Goal: Information Seeking & Learning: Learn about a topic

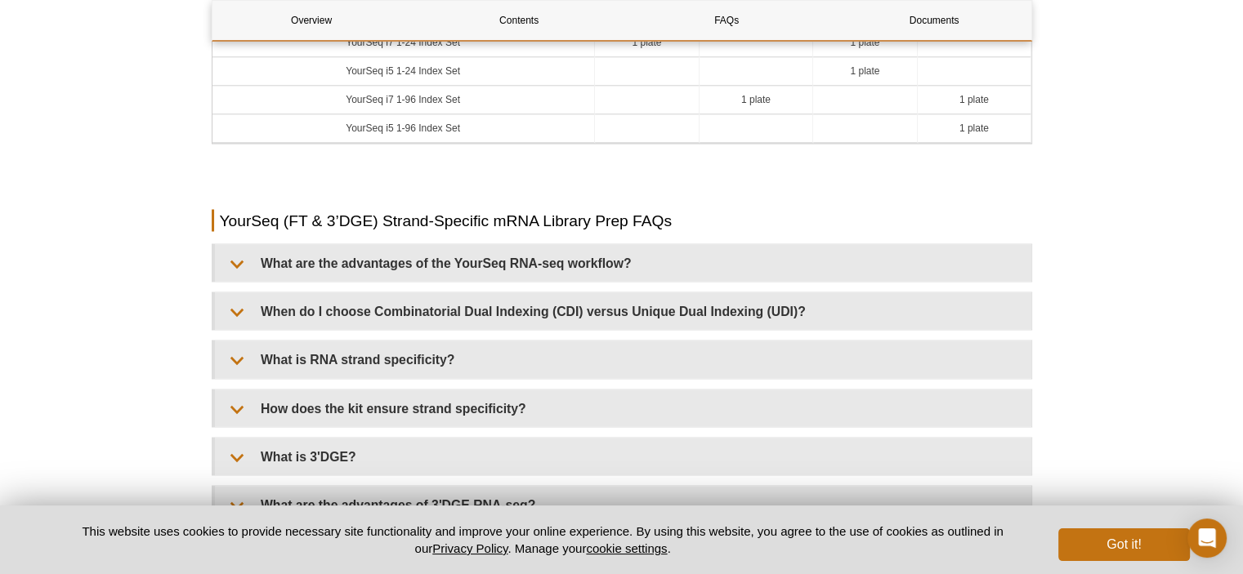
scroll to position [2907, 0]
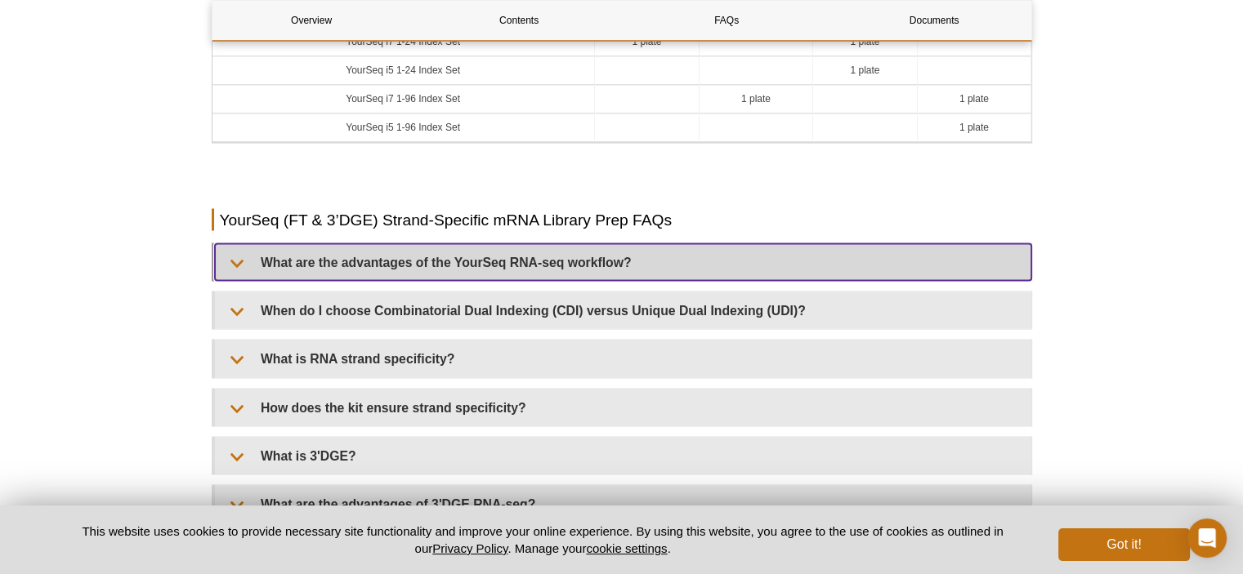
click at [226, 252] on summary "What are the advantages of the YourSeq RNA-seq workflow?" at bounding box center [623, 261] width 816 height 37
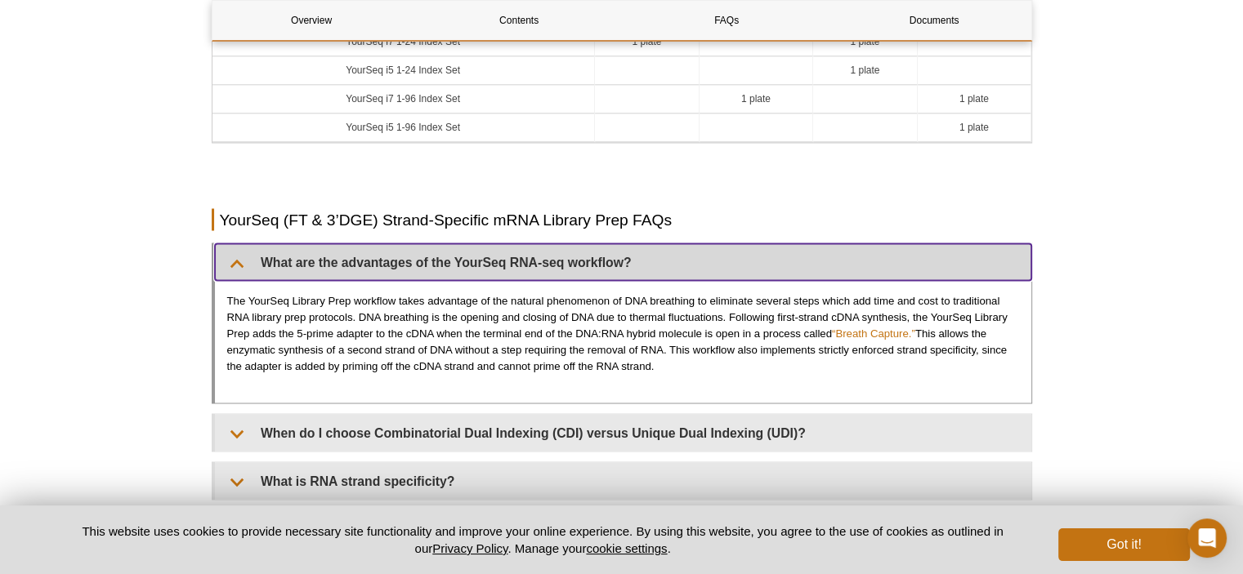
click at [226, 252] on summary "What are the advantages of the YourSeq RNA-seq workflow?" at bounding box center [623, 261] width 816 height 37
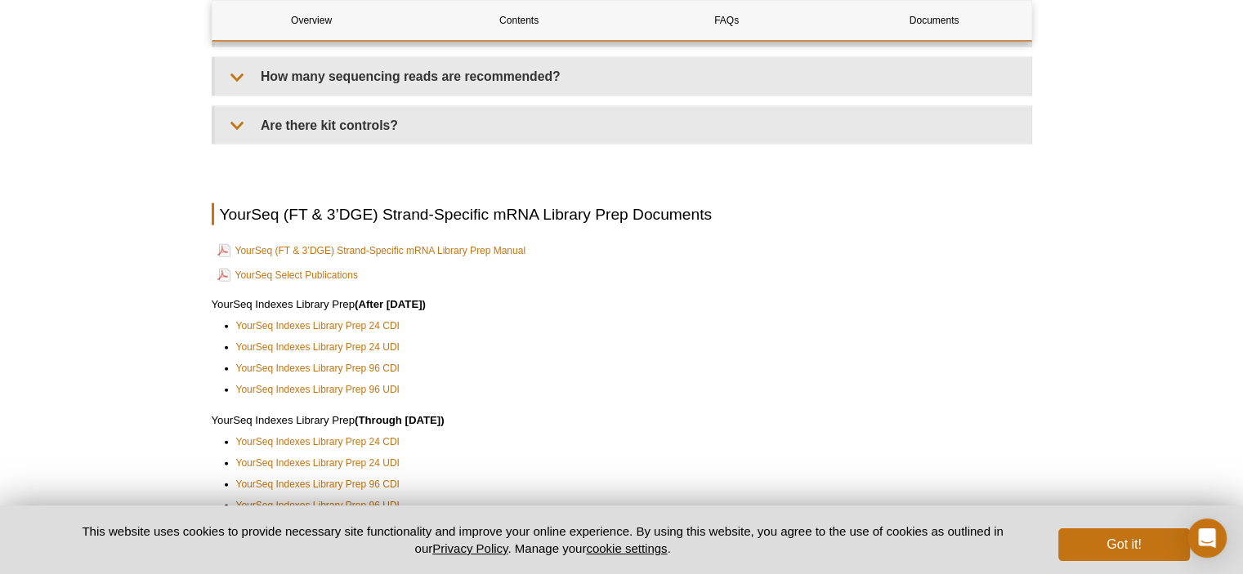
scroll to position [3625, 0]
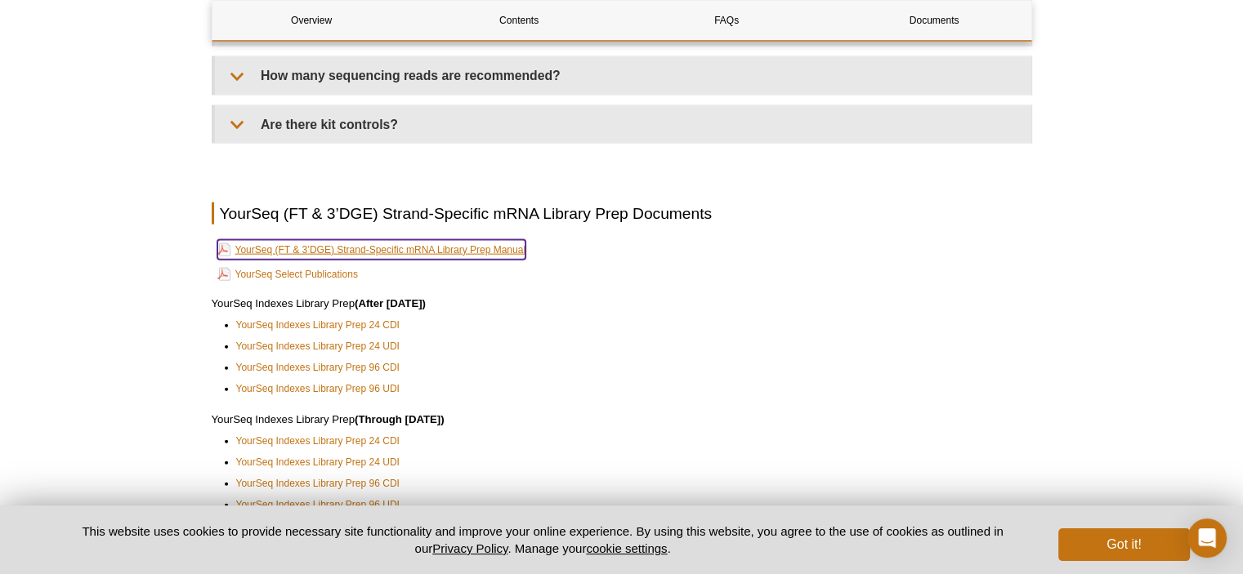
click at [432, 240] on link "YourSeq (FT & 3’DGE) Strand-Specific mRNA Library Prep Manual" at bounding box center [371, 250] width 308 height 20
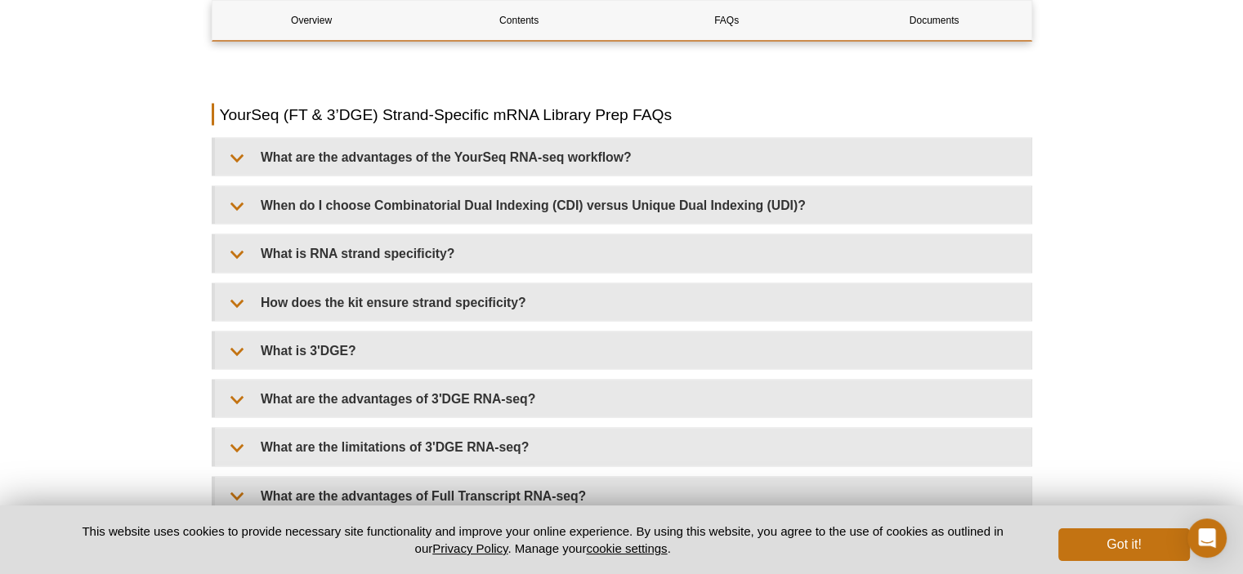
scroll to position [3016, 0]
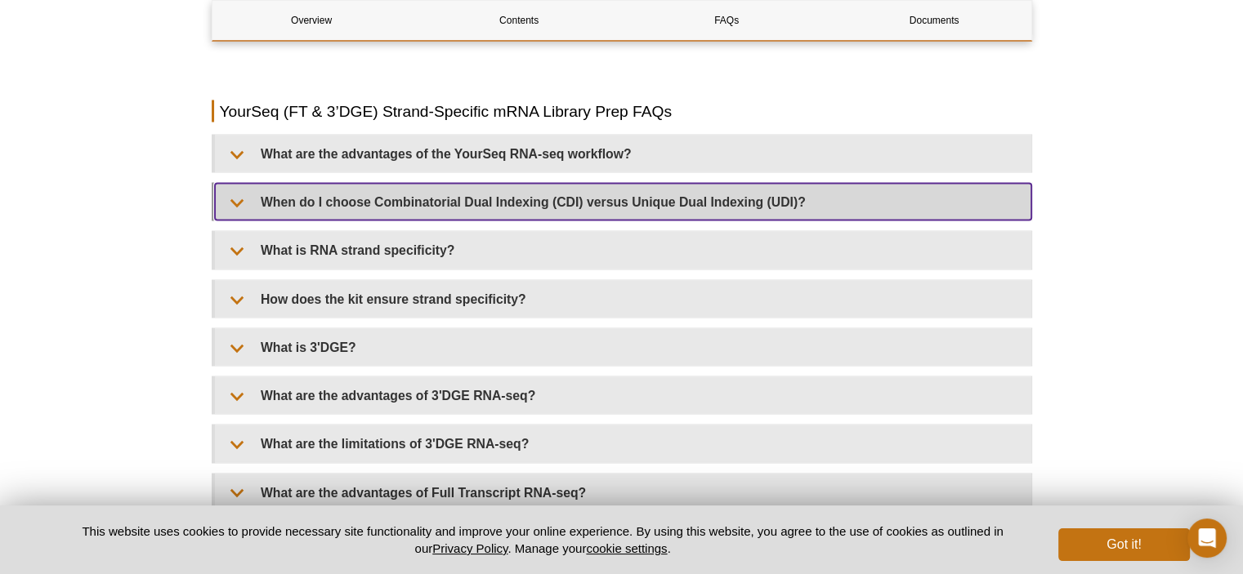
click at [234, 194] on summary "When do I choose Combinatorial Dual Indexing (CDI) versus Unique Dual Indexing …" at bounding box center [623, 201] width 816 height 37
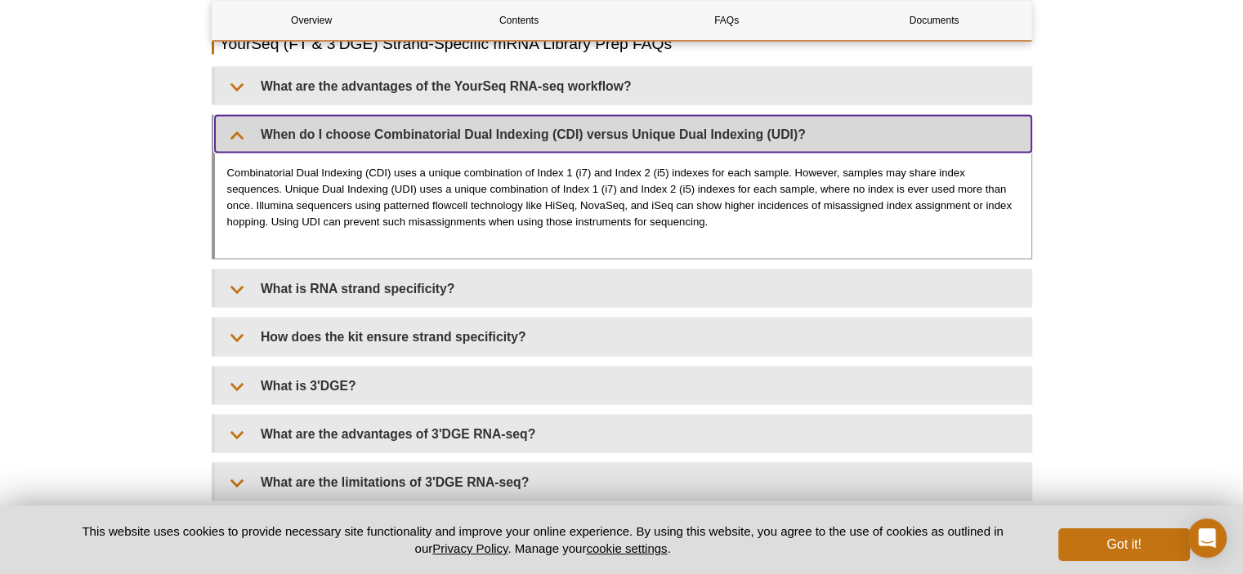
scroll to position [3084, 0]
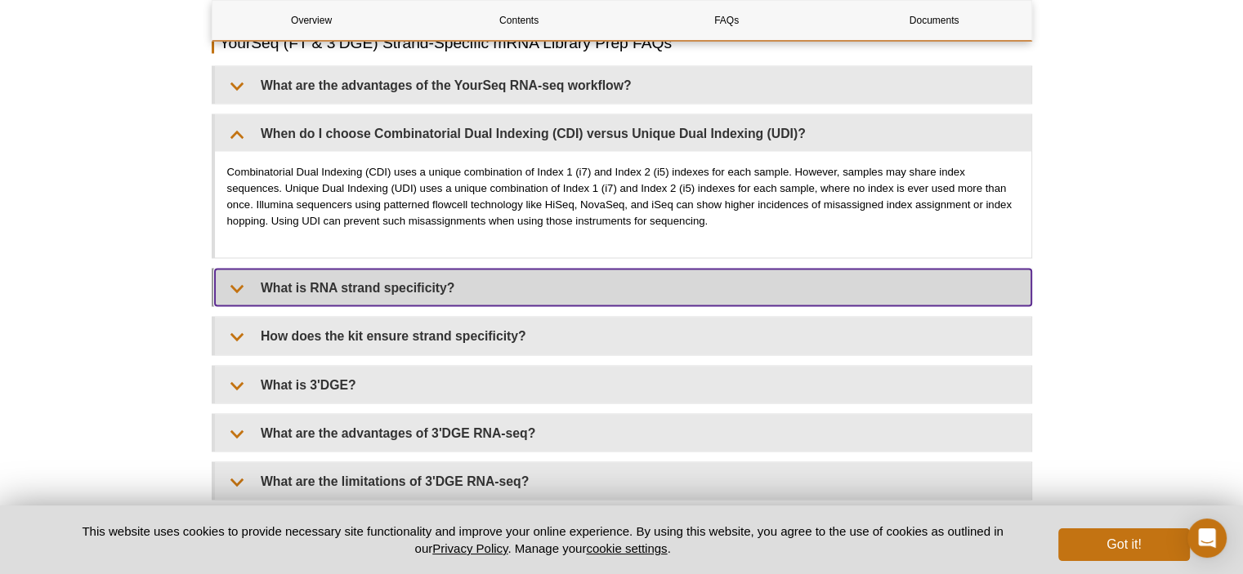
click at [242, 287] on summary "What is RNA strand specificity?" at bounding box center [623, 287] width 816 height 37
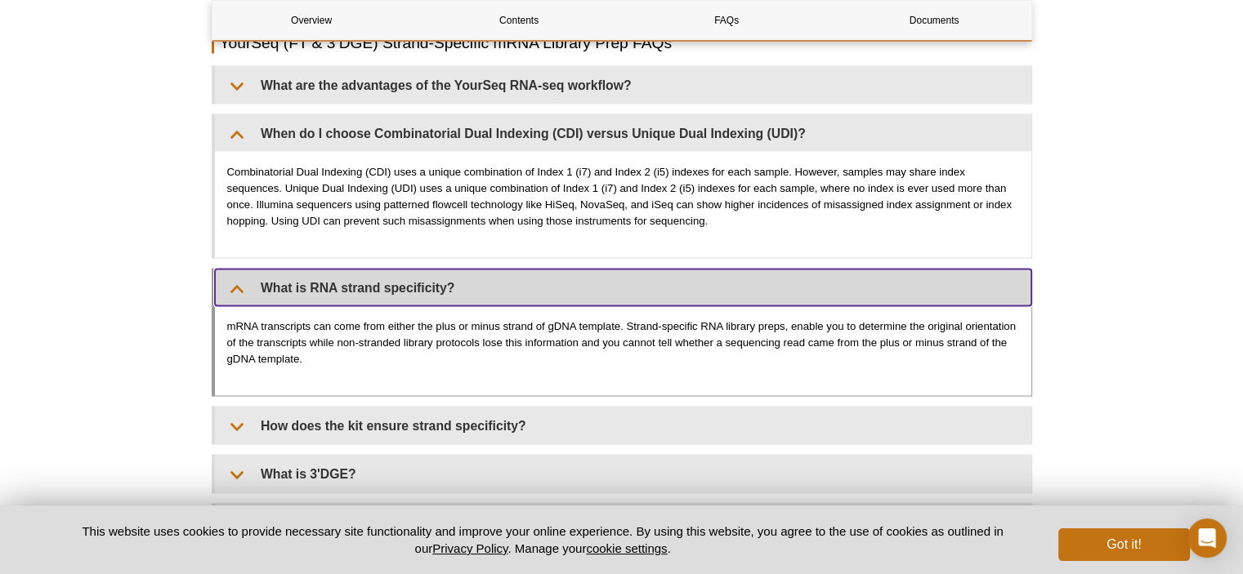
click at [242, 287] on summary "What is RNA strand specificity?" at bounding box center [623, 287] width 816 height 37
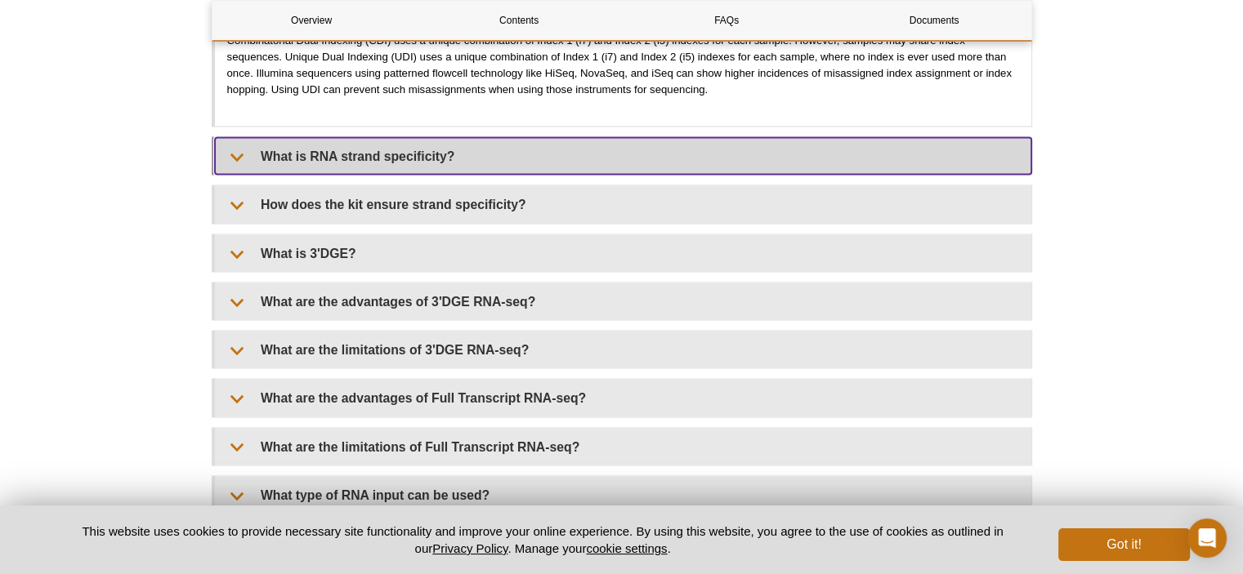
scroll to position [3222, 0]
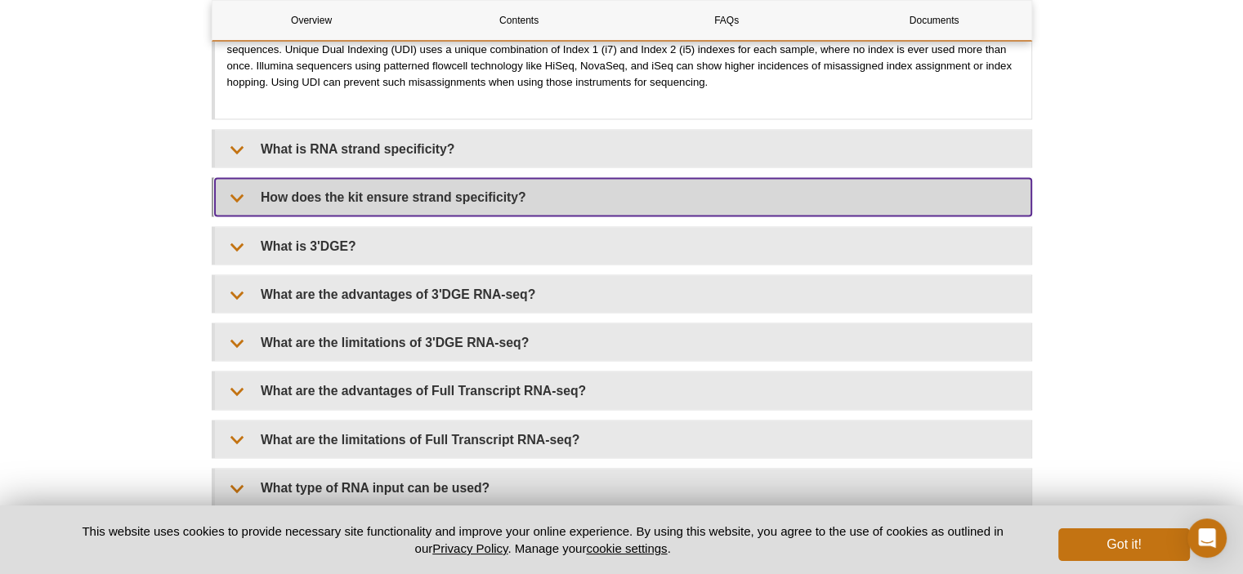
click at [260, 195] on summary "How does the kit ensure strand specificity?" at bounding box center [623, 197] width 816 height 37
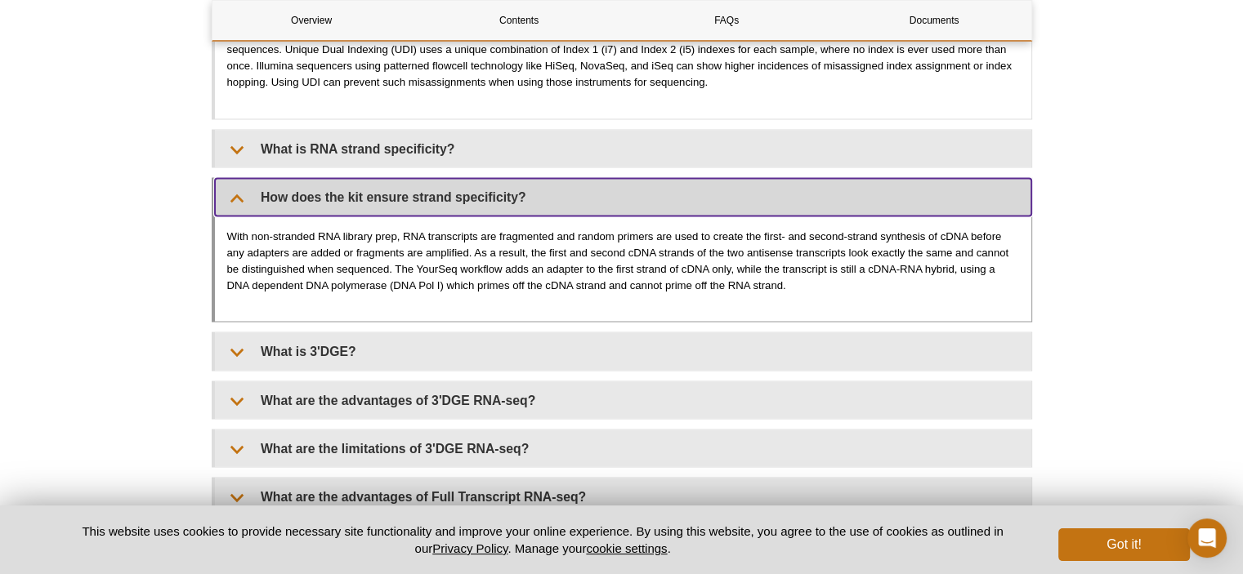
click at [260, 195] on summary "How does the kit ensure strand specificity?" at bounding box center [623, 197] width 816 height 37
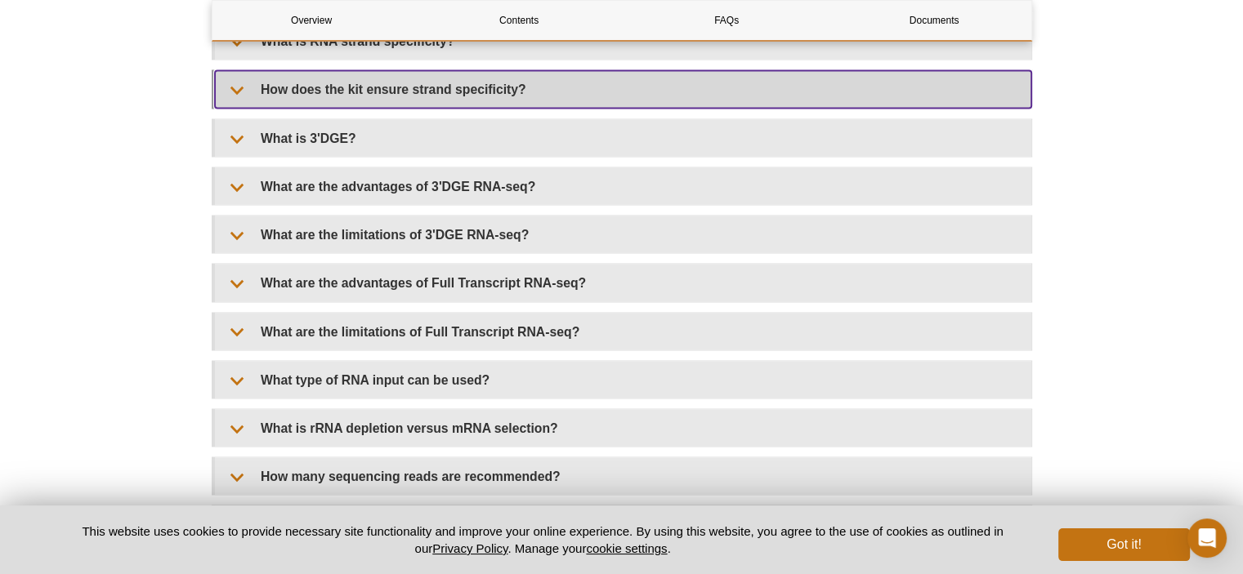
scroll to position [3332, 0]
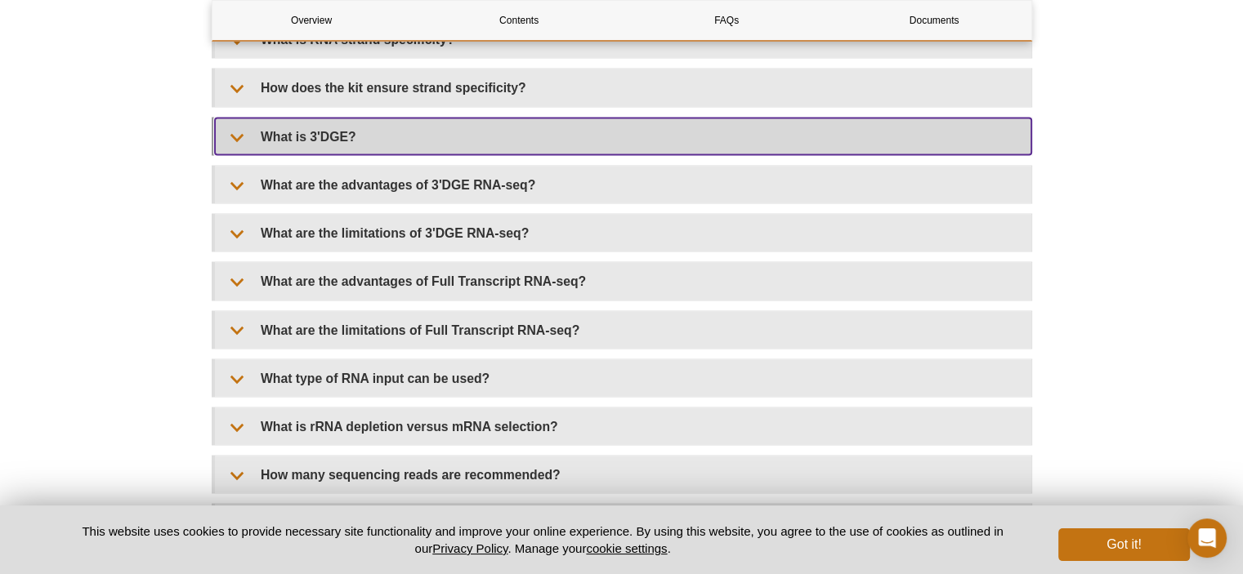
click at [261, 123] on summary "What is 3'DGE?" at bounding box center [623, 136] width 816 height 37
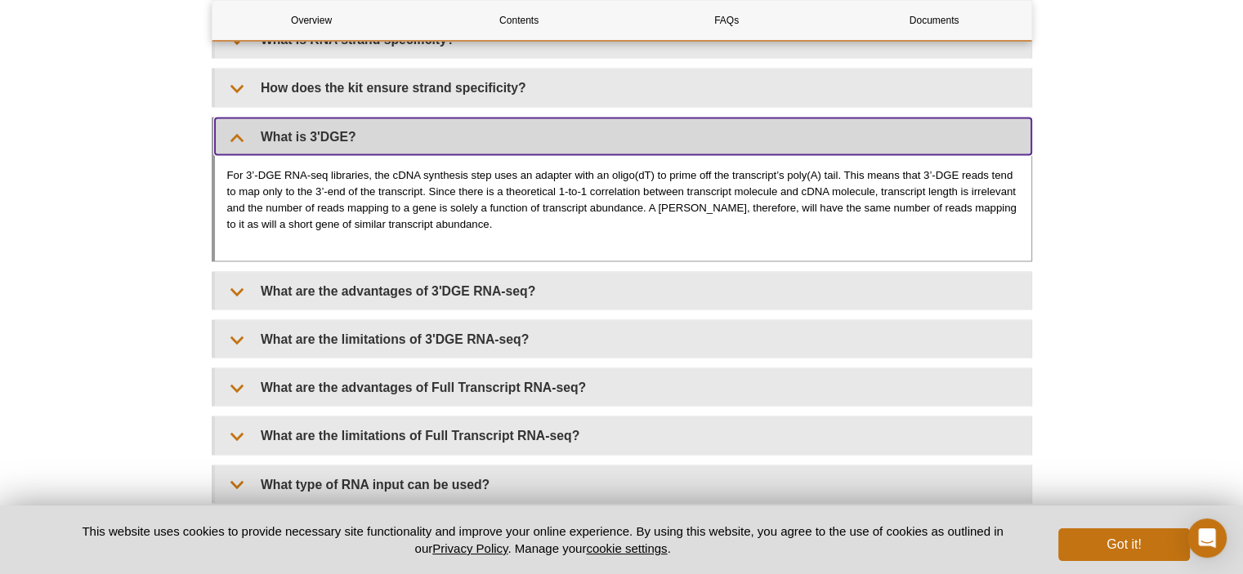
click at [261, 123] on summary "What is 3'DGE?" at bounding box center [623, 136] width 816 height 37
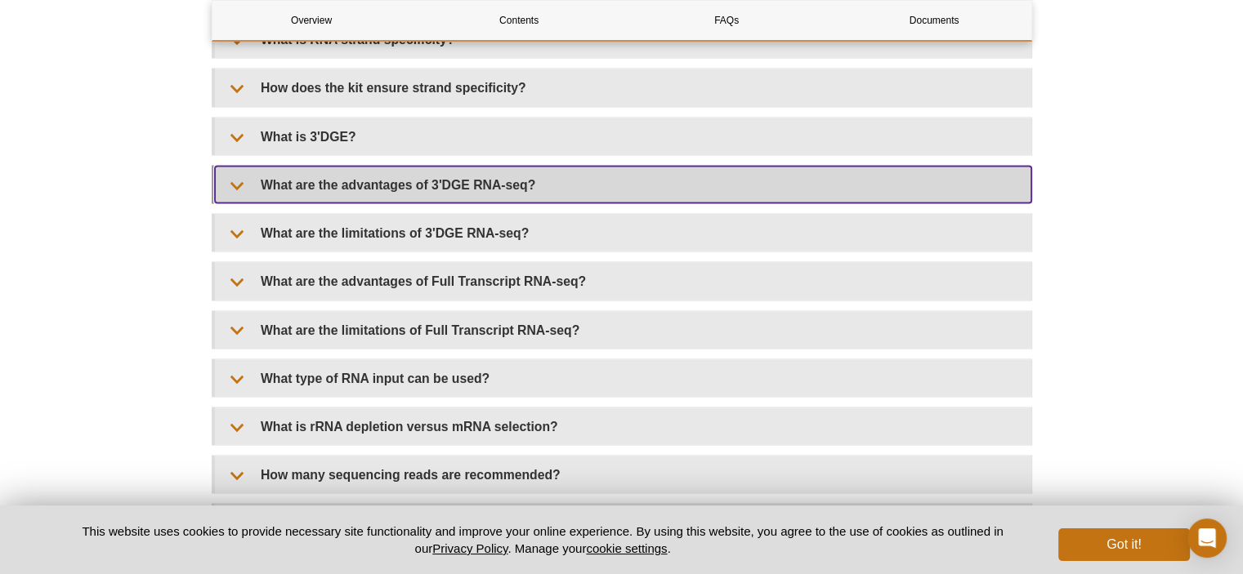
click at [276, 171] on summary "What are the advantages of 3'DGE RNA-seq?" at bounding box center [623, 185] width 816 height 37
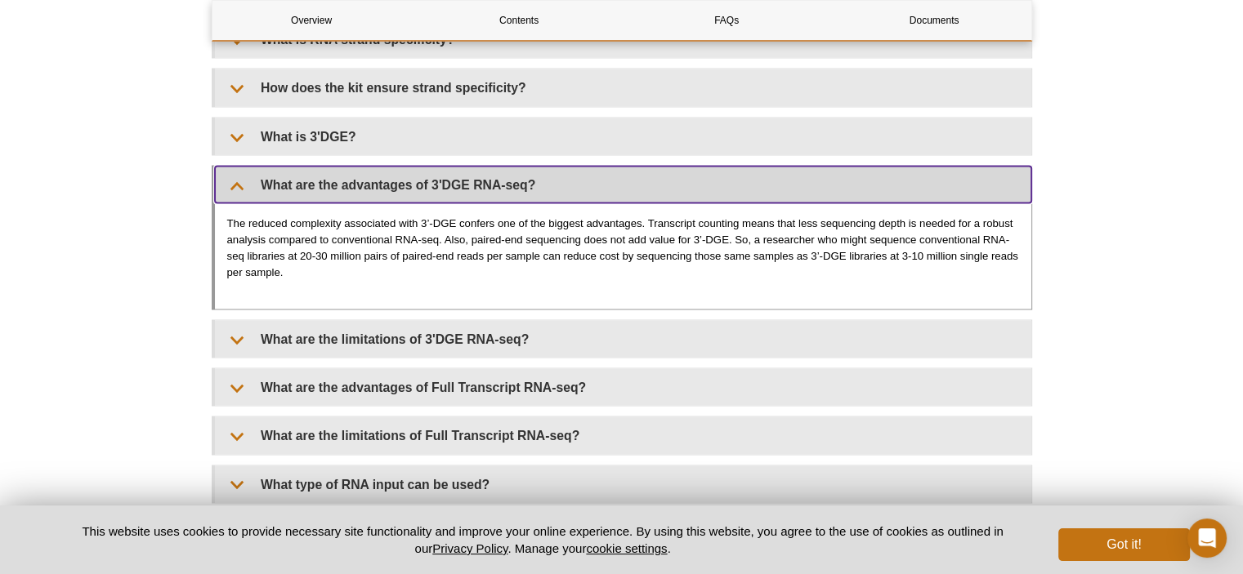
click at [276, 171] on summary "What are the advantages of 3'DGE RNA-seq?" at bounding box center [623, 185] width 816 height 37
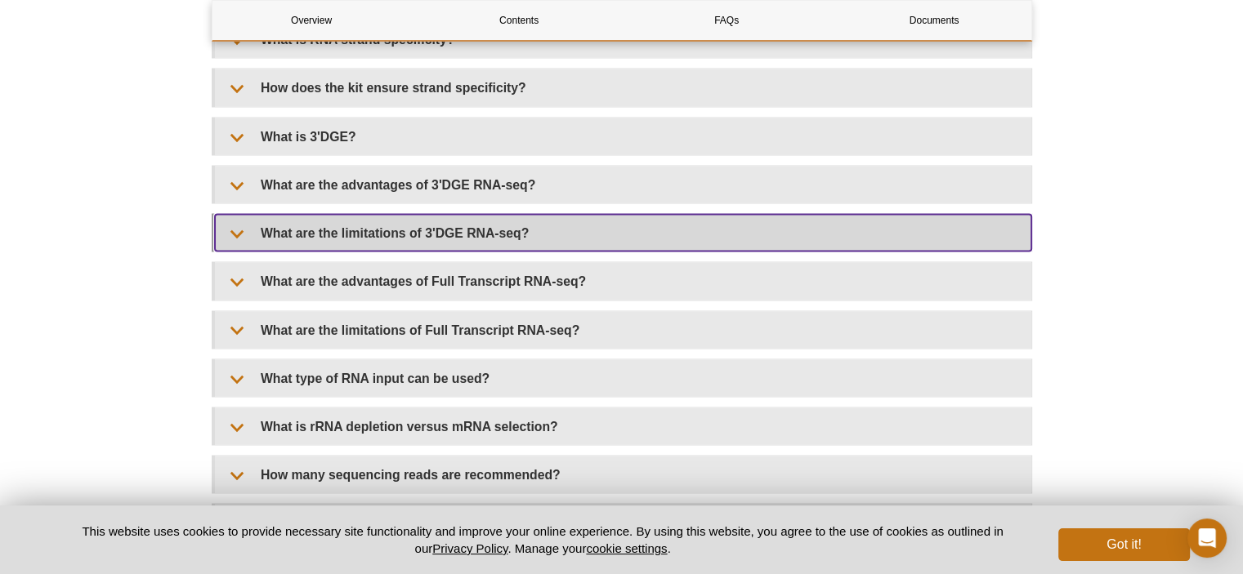
click at [281, 222] on summary "What are the limitations of 3'DGE RNA-seq?" at bounding box center [623, 233] width 816 height 37
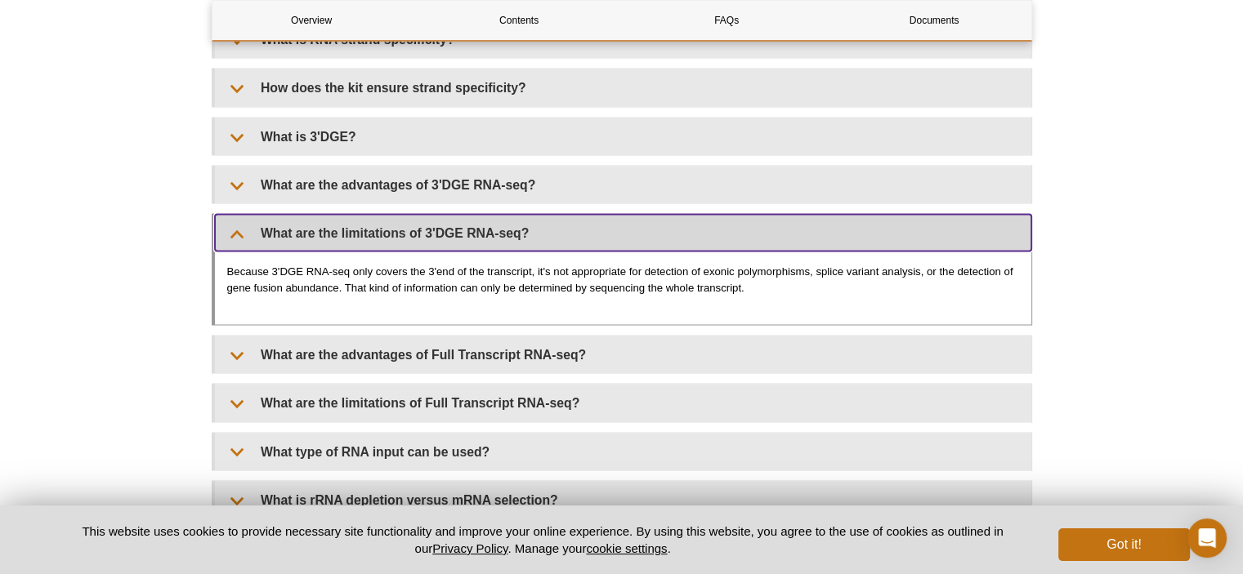
click at [281, 222] on summary "What are the limitations of 3'DGE RNA-seq?" at bounding box center [623, 233] width 816 height 37
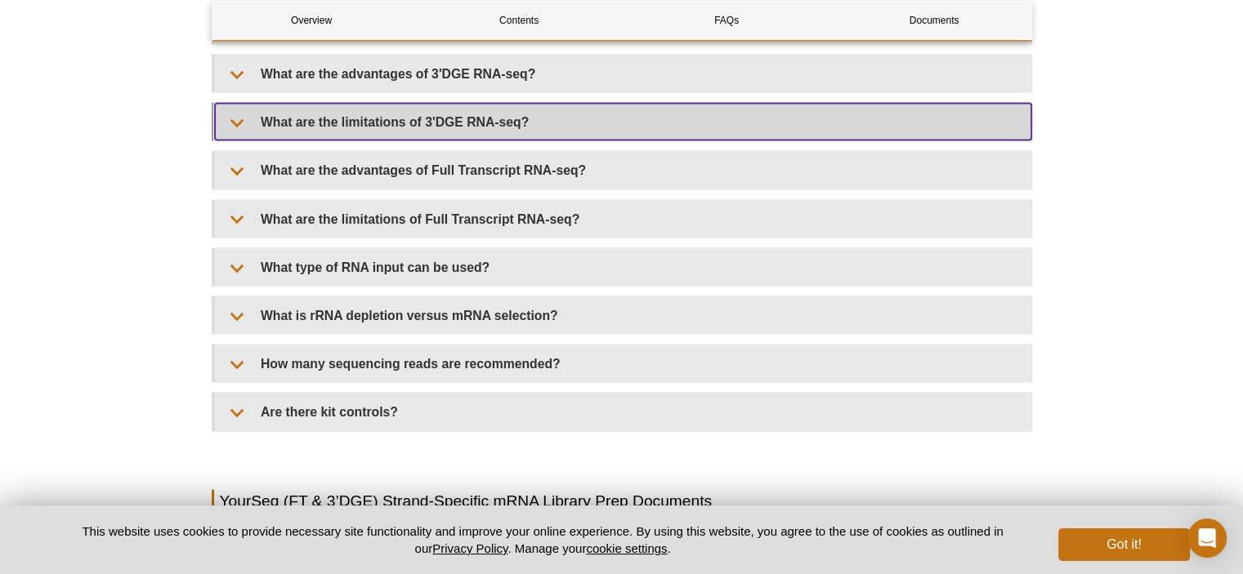
scroll to position [3467, 0]
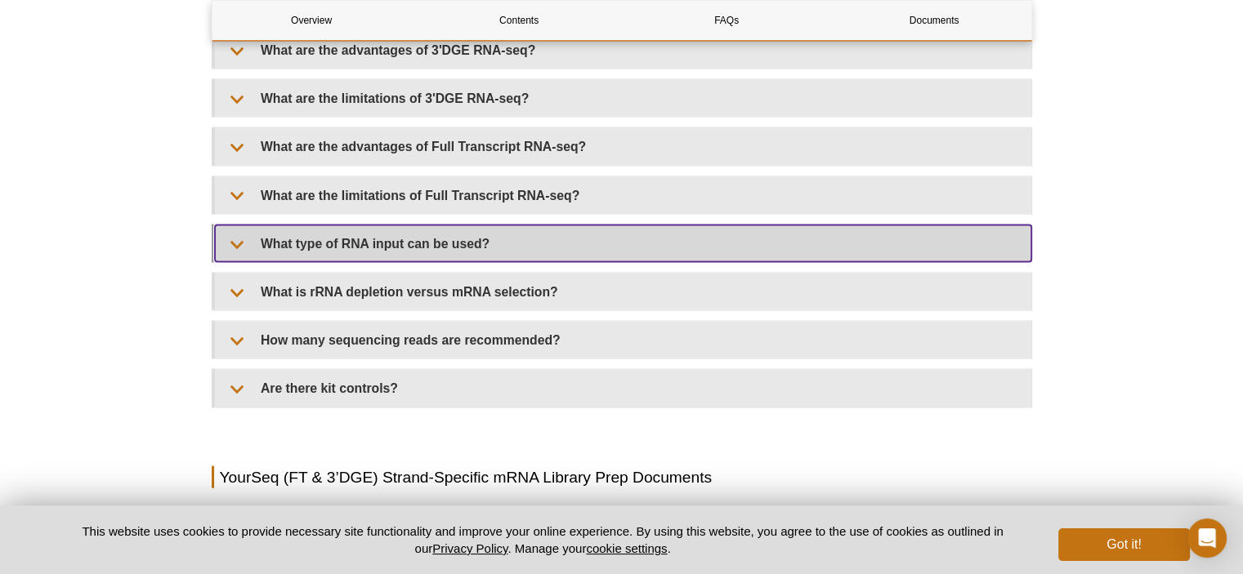
click at [277, 227] on summary "What type of RNA input can be used?" at bounding box center [623, 244] width 816 height 37
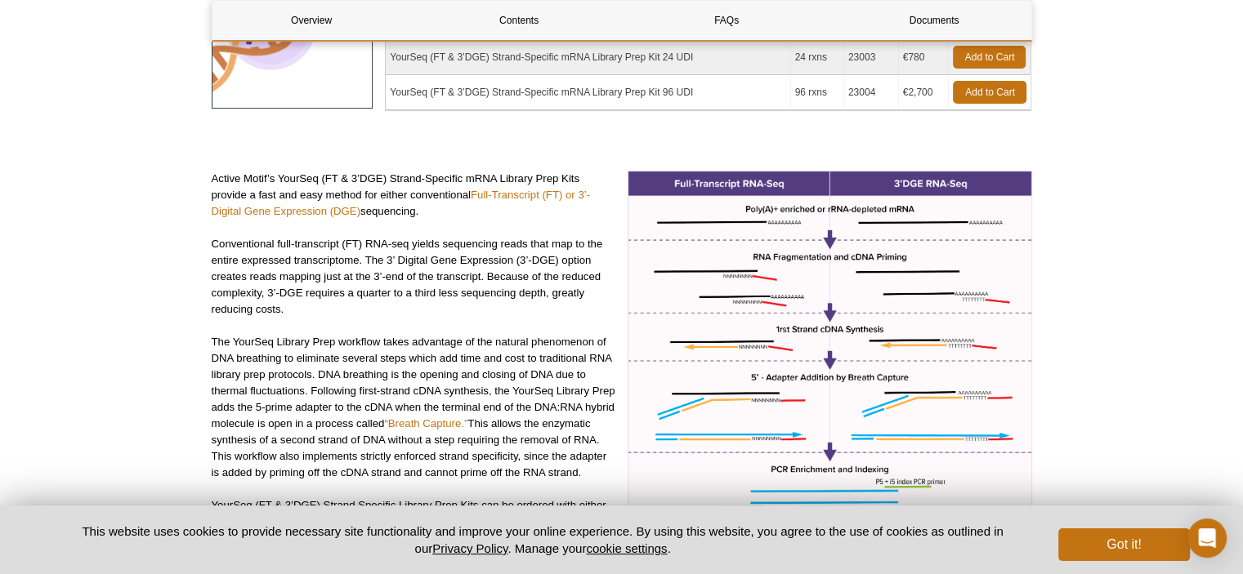
scroll to position [0, 0]
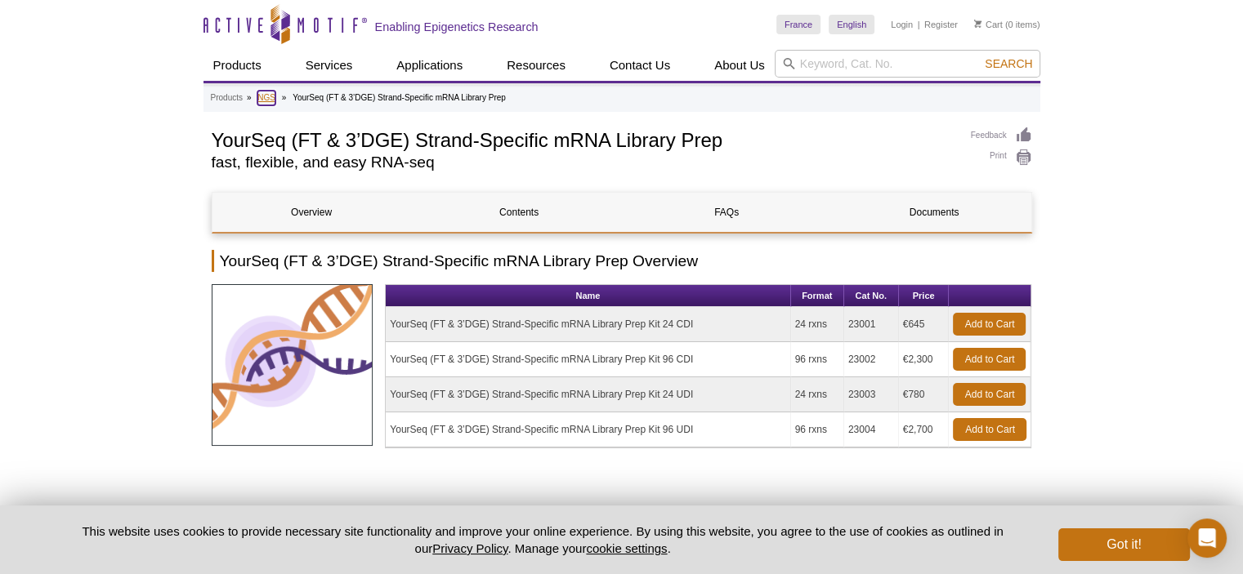
click at [268, 93] on link "NGS" at bounding box center [266, 98] width 18 height 15
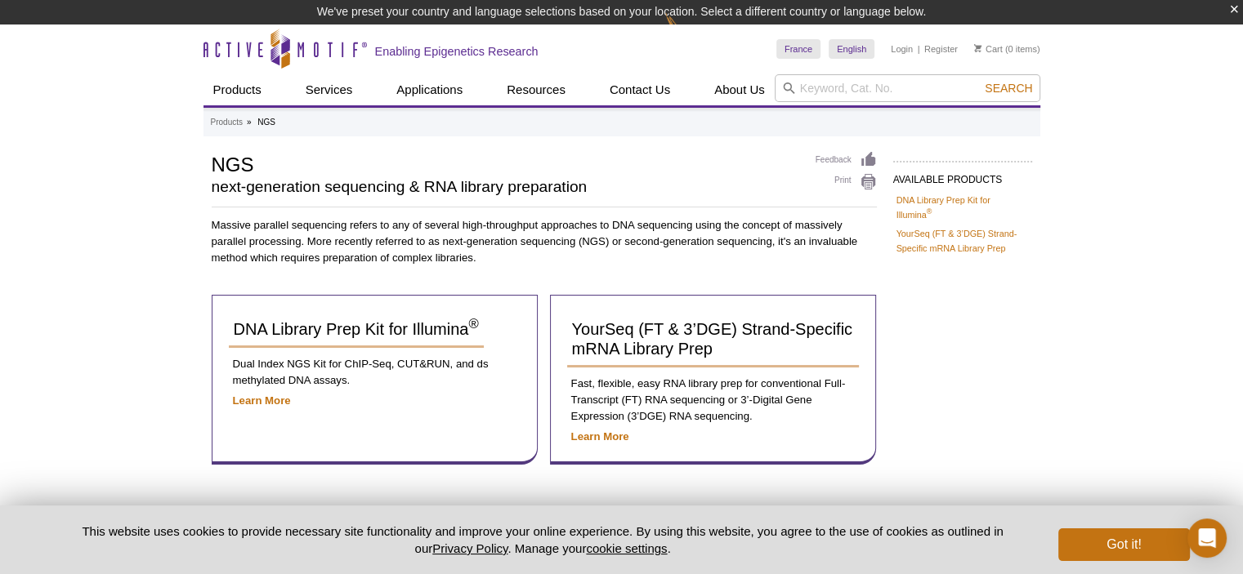
scroll to position [85, 0]
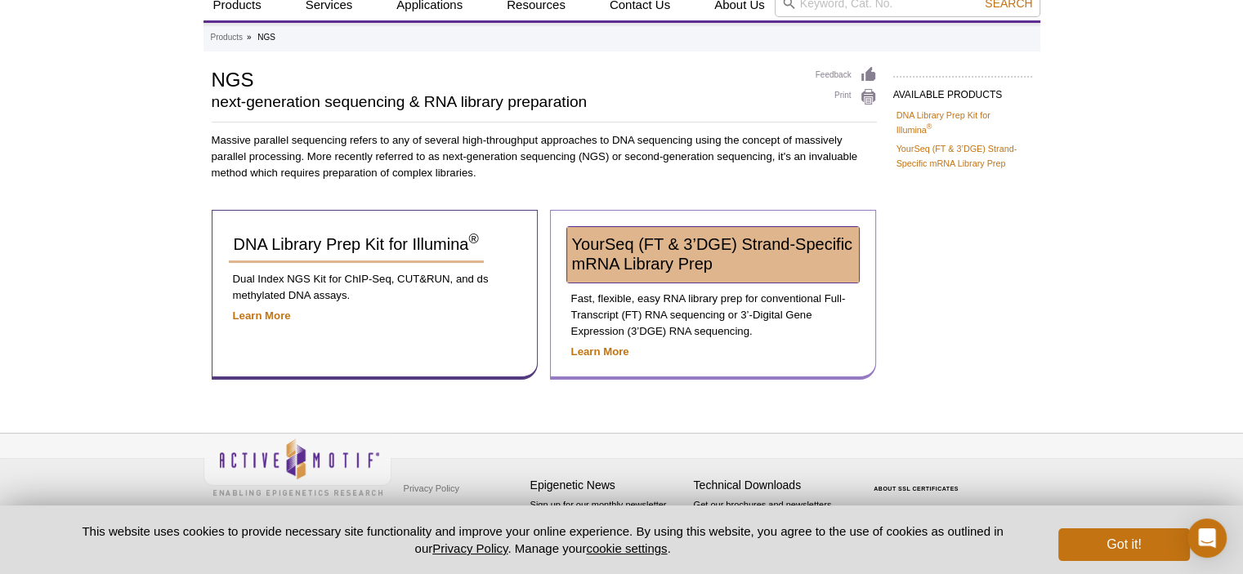
click at [632, 255] on span "YourSeq (FT & 3’DGE) Strand-Specific mRNA Library Prep" at bounding box center [712, 254] width 280 height 38
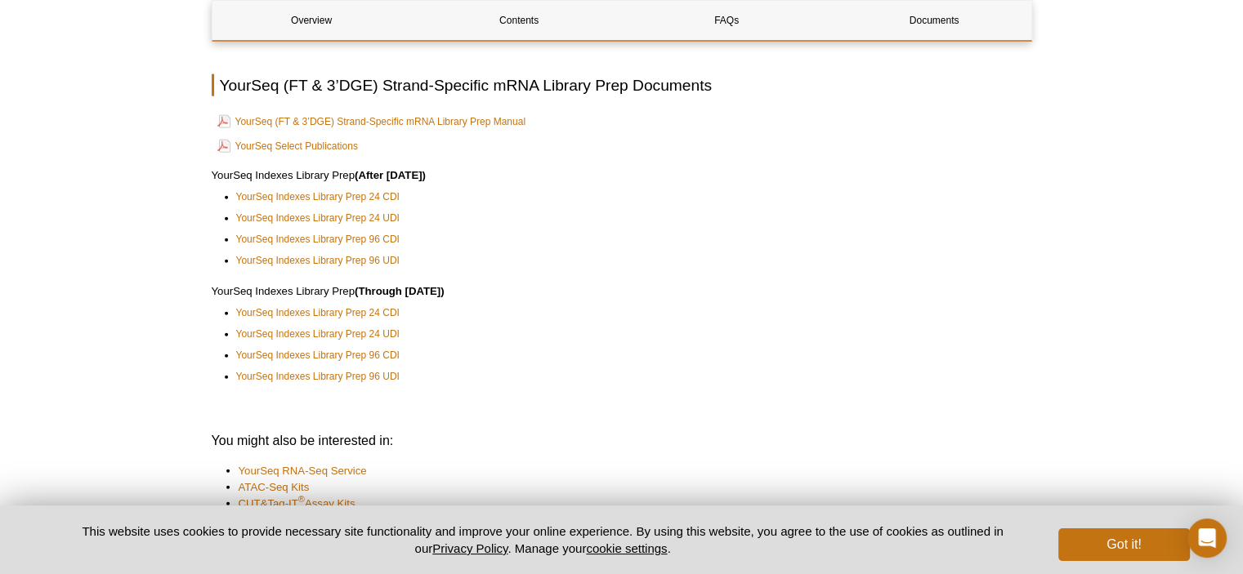
scroll to position [3752, 0]
click at [382, 254] on link "YourSeq Indexes Library Prep 96 UDI" at bounding box center [317, 262] width 163 height 16
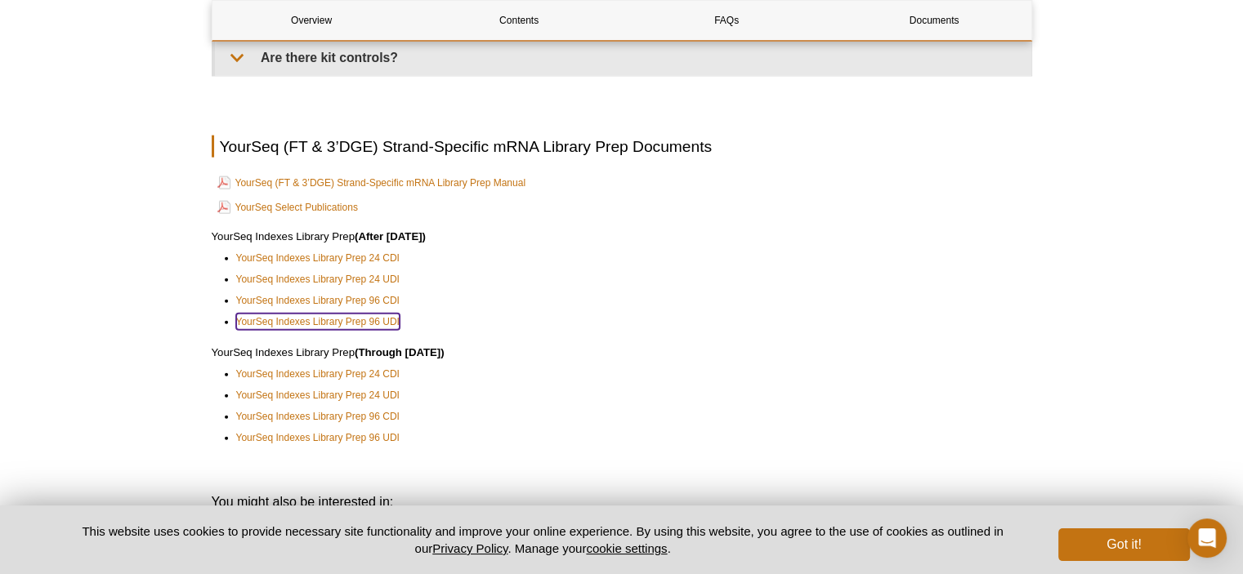
scroll to position [3691, 0]
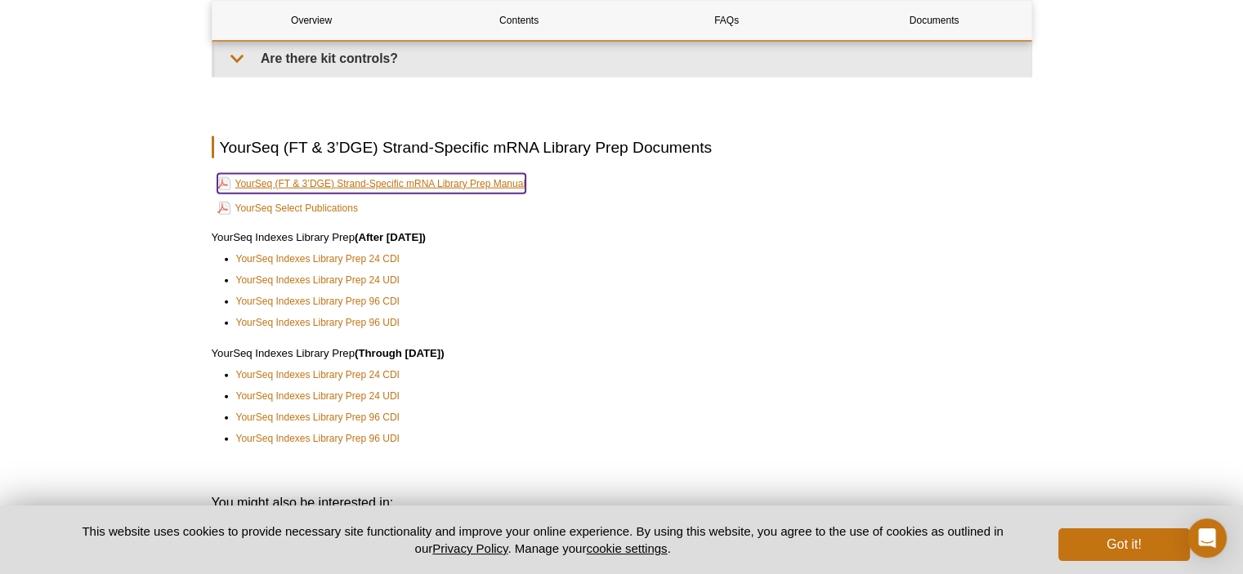
click at [422, 174] on link "YourSeq (FT & 3’DGE) Strand-Specific mRNA Library Prep Manual" at bounding box center [371, 184] width 308 height 20
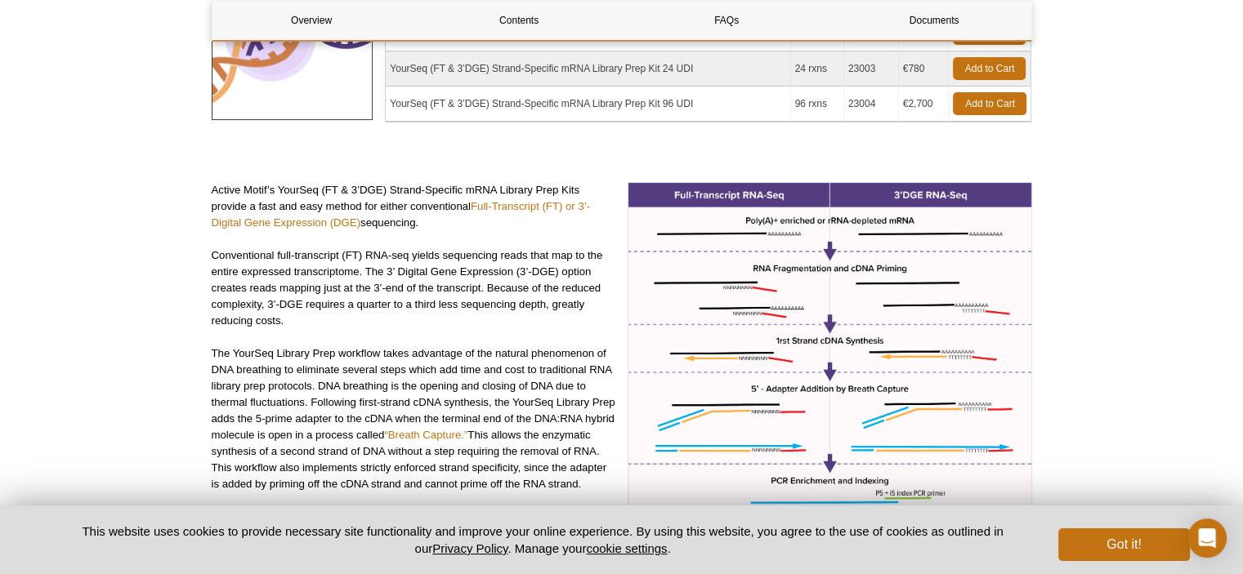
scroll to position [387, 0]
